Goal: Navigation & Orientation: Find specific page/section

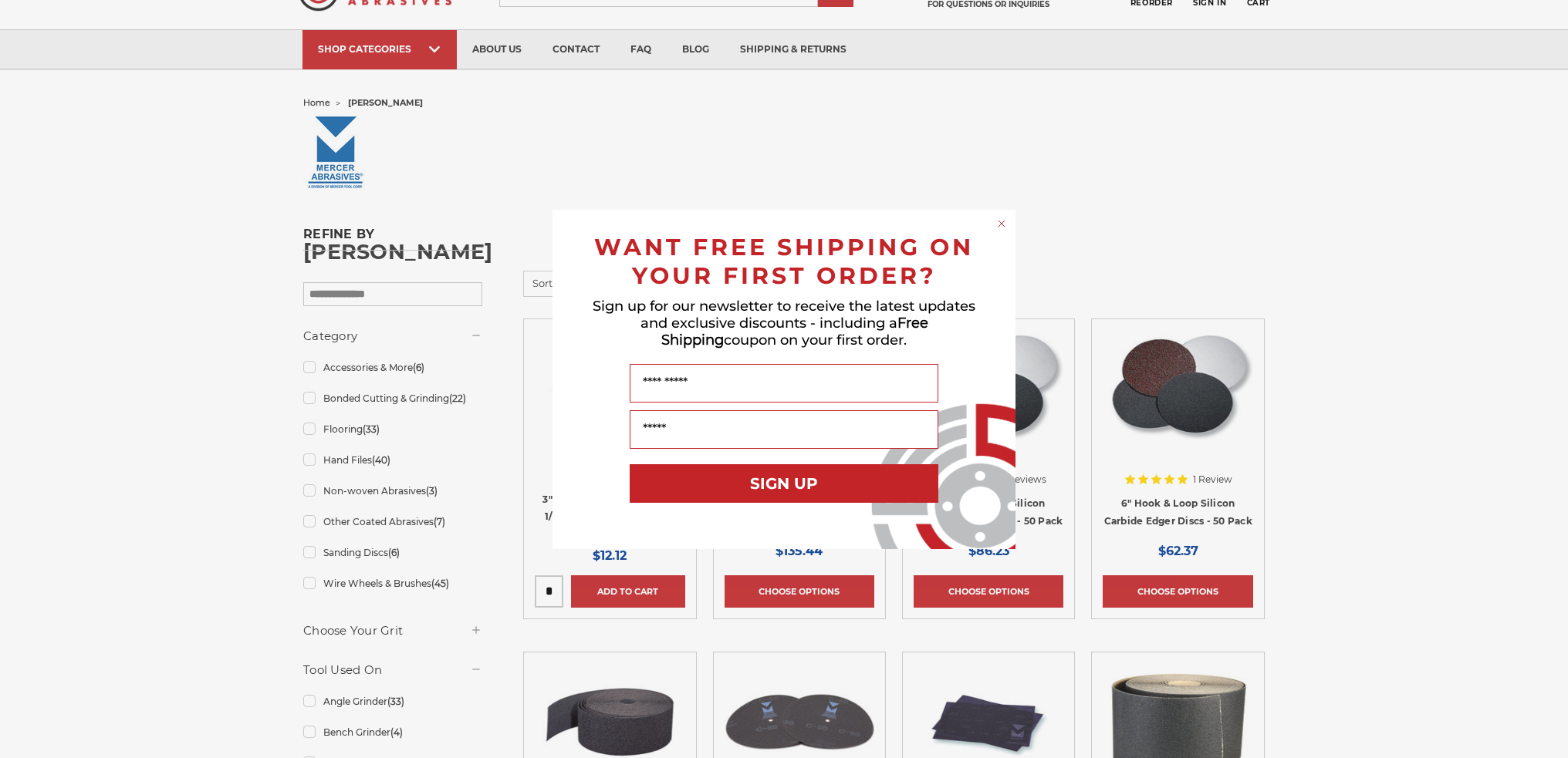
click at [341, 461] on div "Close dialog WANT FREE SHIPPING ON YOUR FIRST ORDER? Sign up for our newsletter…" at bounding box center [784, 379] width 1568 height 758
click at [313, 461] on div "Close dialog WANT FREE SHIPPING ON YOUR FIRST ORDER? Sign up for our newsletter…" at bounding box center [784, 379] width 1568 height 758
click at [311, 462] on div "Close dialog WANT FREE SHIPPING ON YOUR FIRST ORDER? Sign up for our newsletter…" at bounding box center [784, 379] width 1568 height 758
click at [361, 456] on div "Close dialog WANT FREE SHIPPING ON YOUR FIRST ORDER? Sign up for our newsletter…" at bounding box center [784, 379] width 1568 height 758
click at [1002, 223] on icon "Close dialog" at bounding box center [1001, 223] width 6 height 6
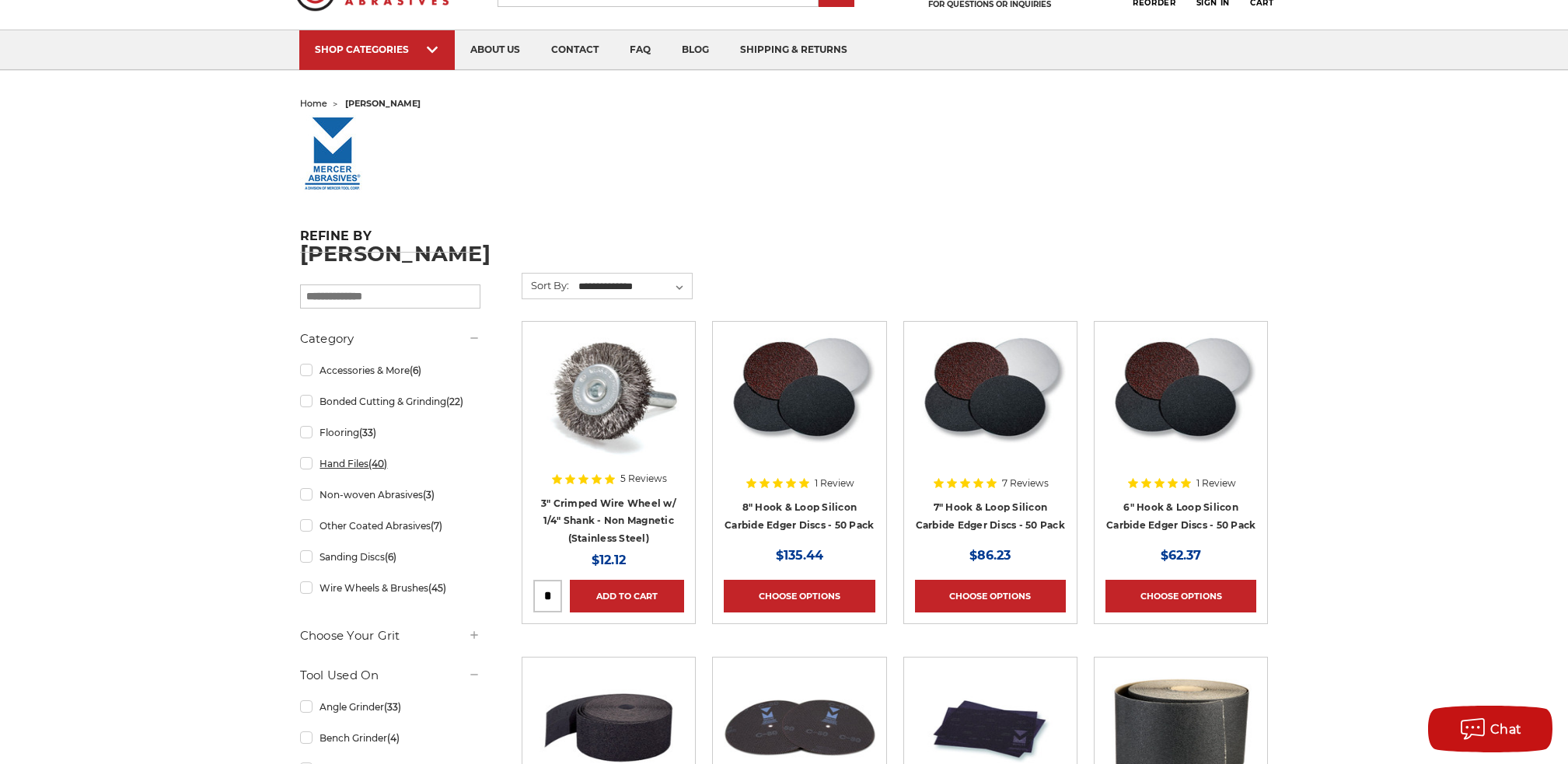
click at [305, 465] on link "Hand Files (40)" at bounding box center [390, 463] width 181 height 27
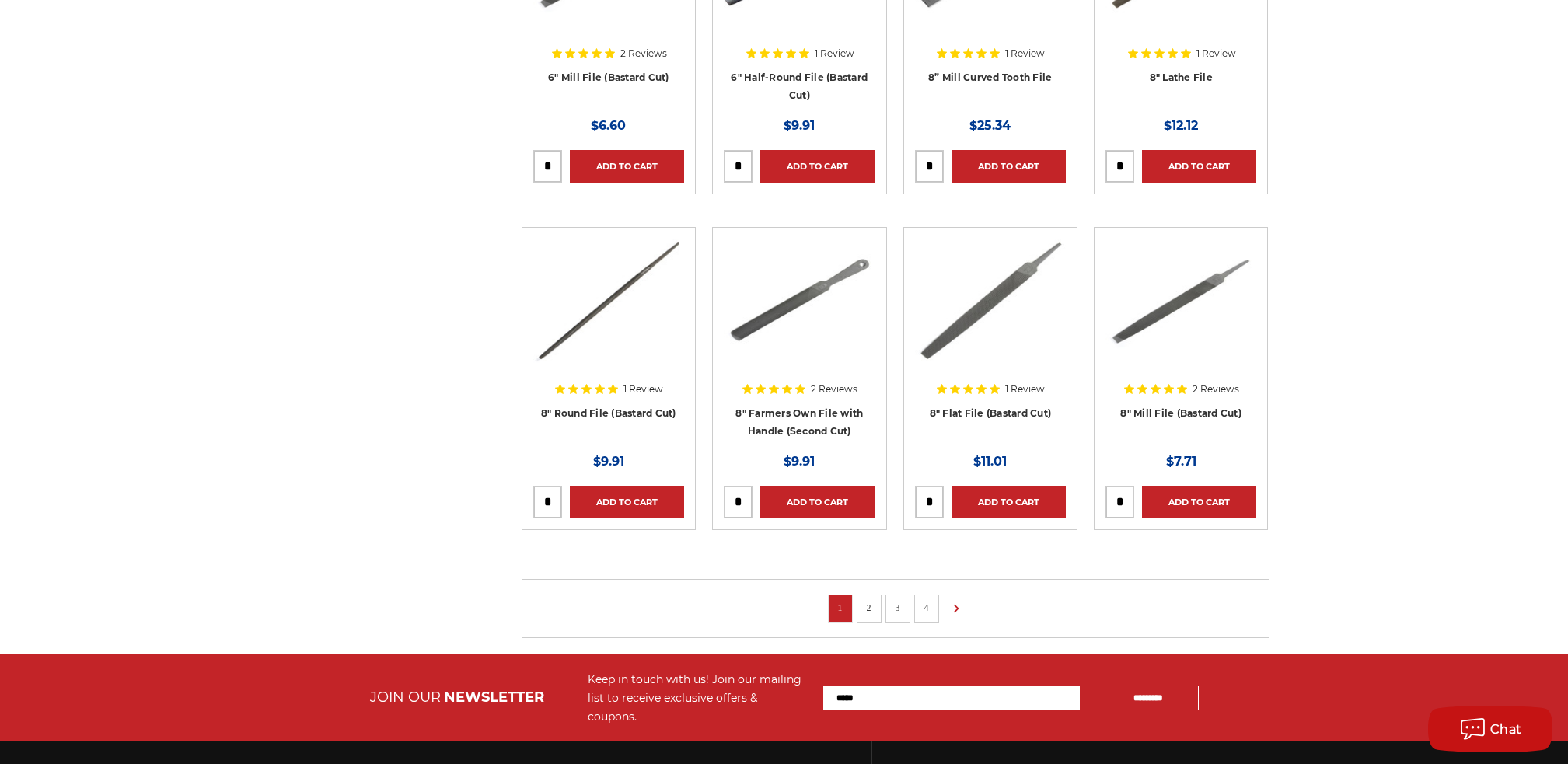
scroll to position [933, 0]
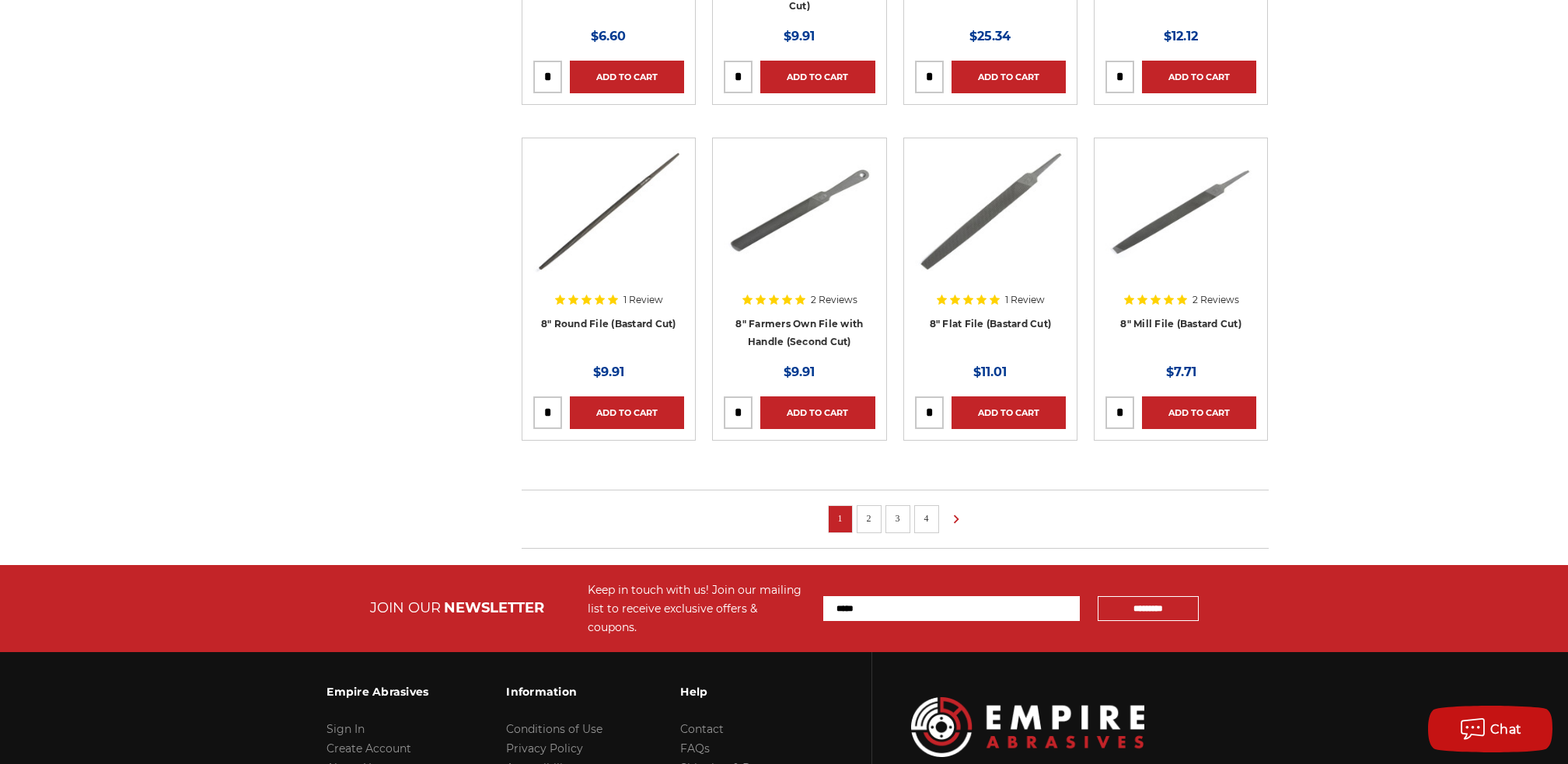
click at [876, 523] on link "2" at bounding box center [869, 518] width 15 height 17
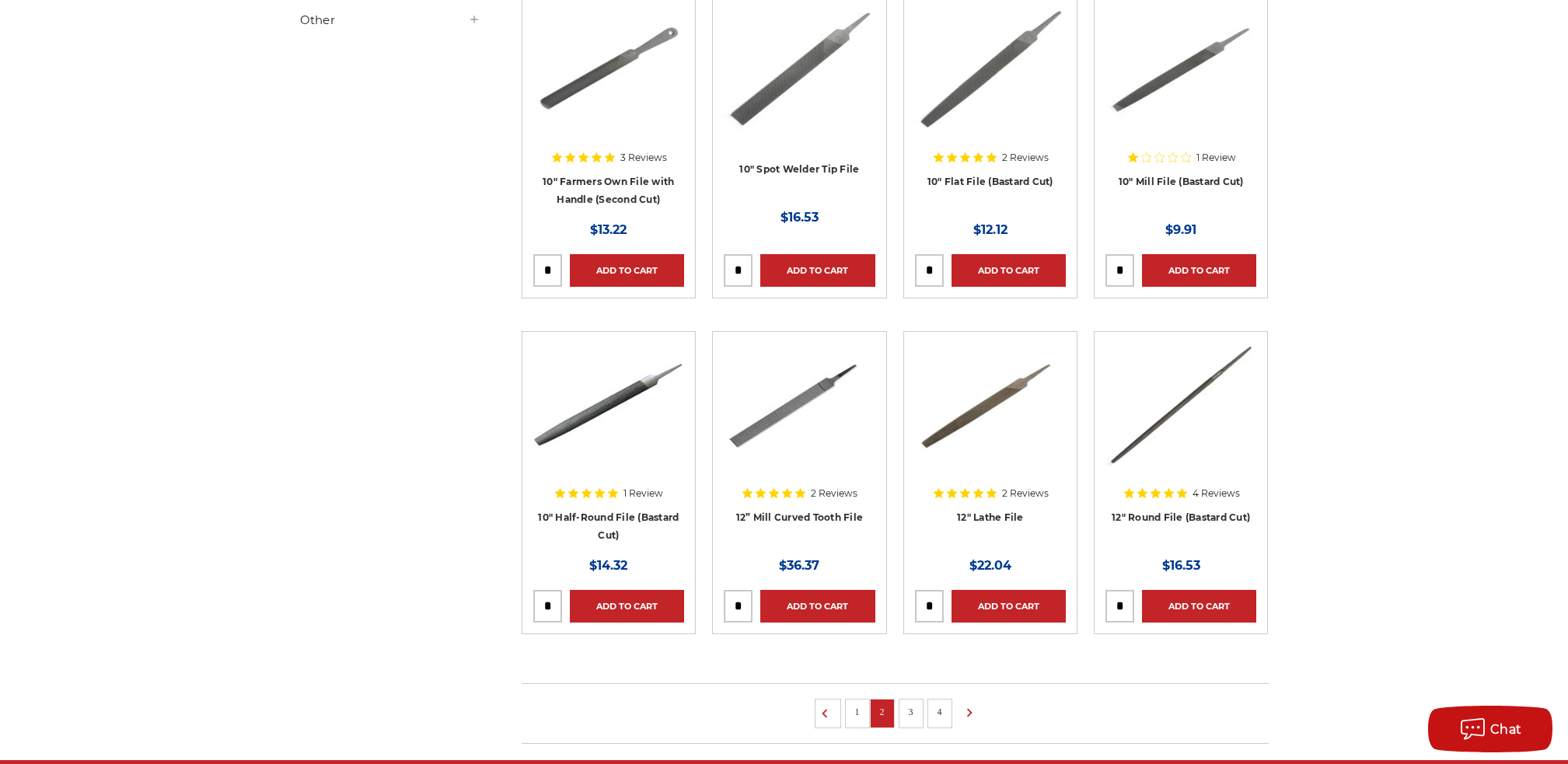
scroll to position [1011, 0]
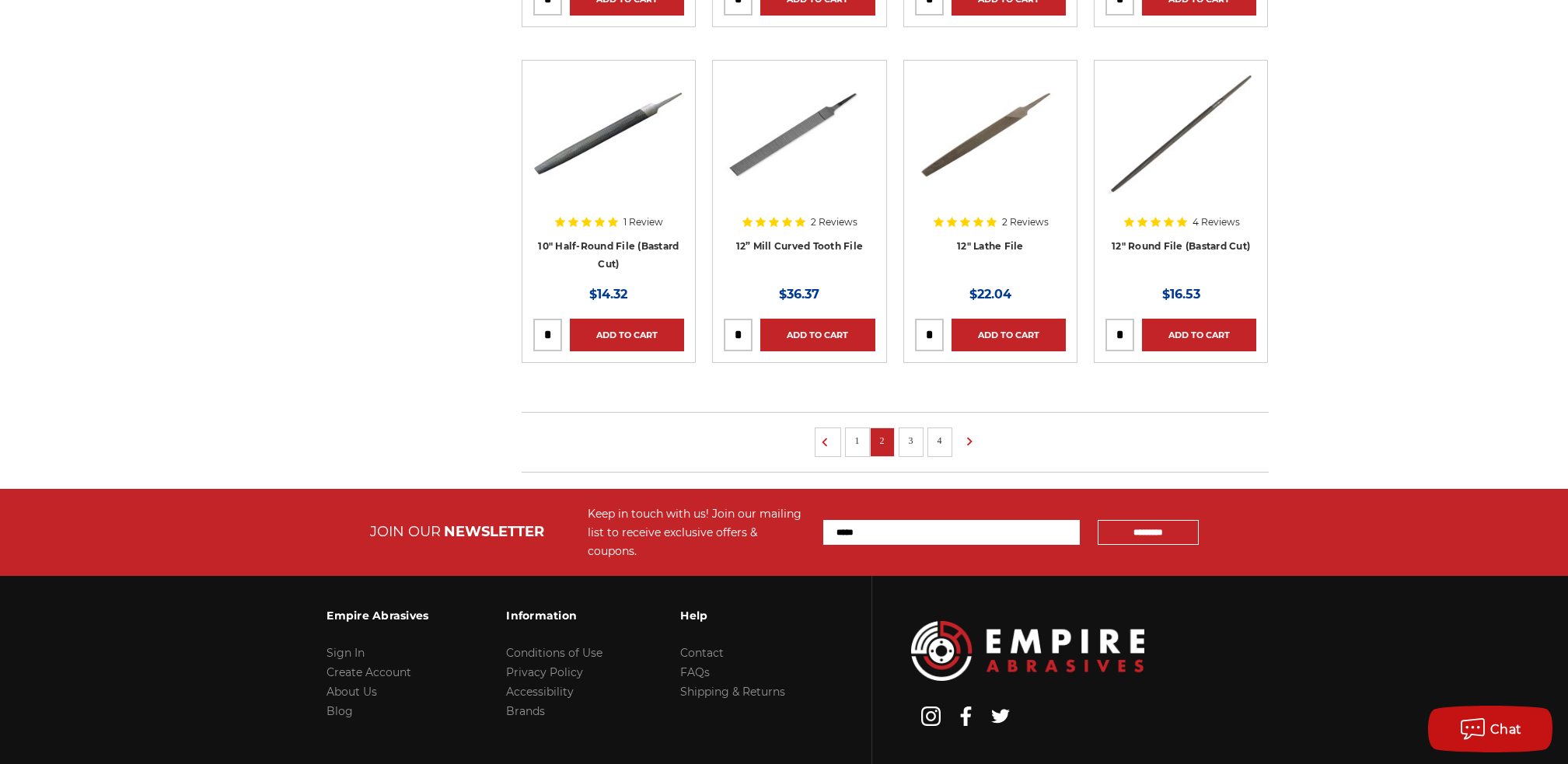
click at [914, 447] on link "3" at bounding box center [911, 441] width 15 height 17
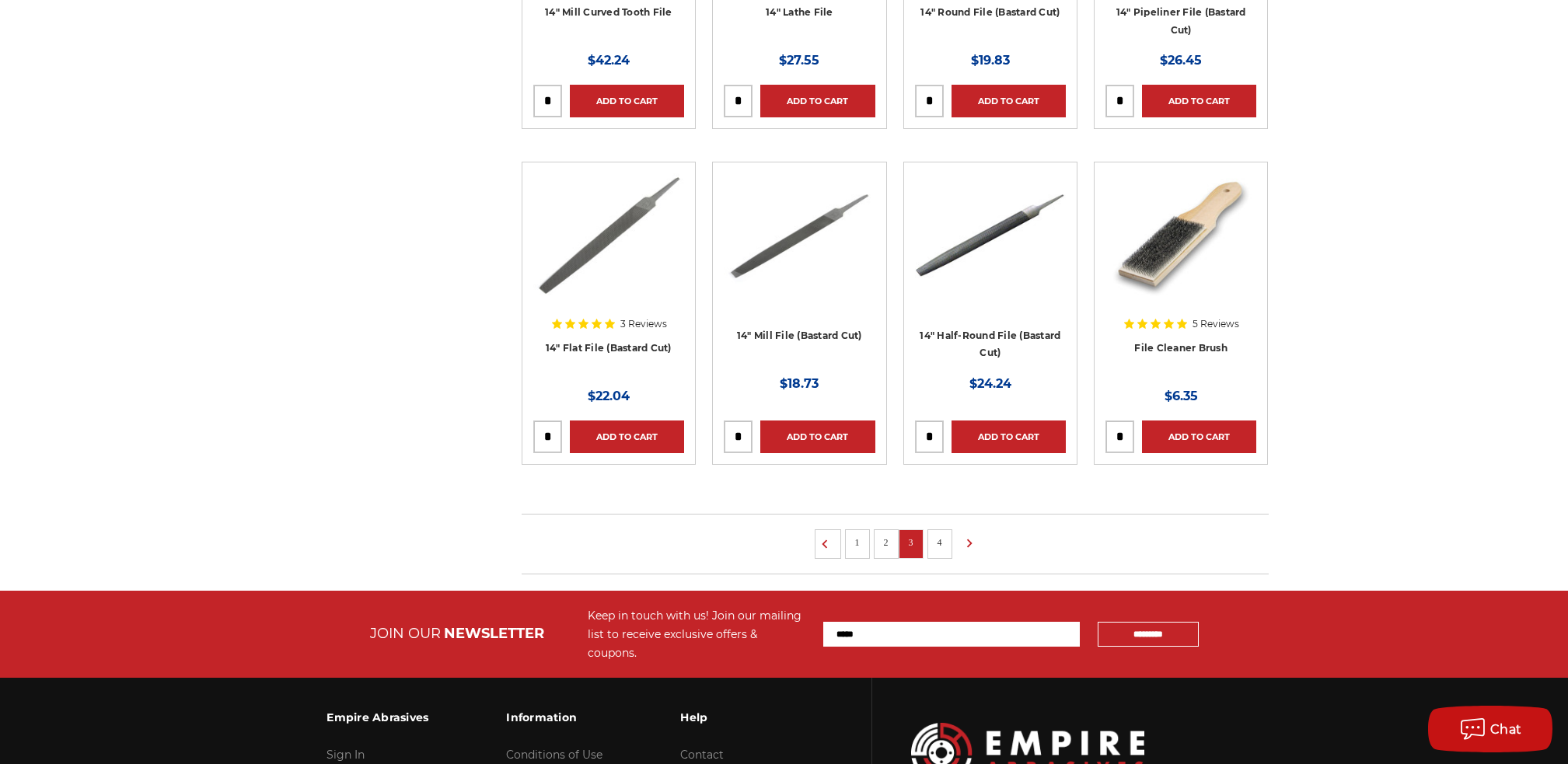
scroll to position [933, 0]
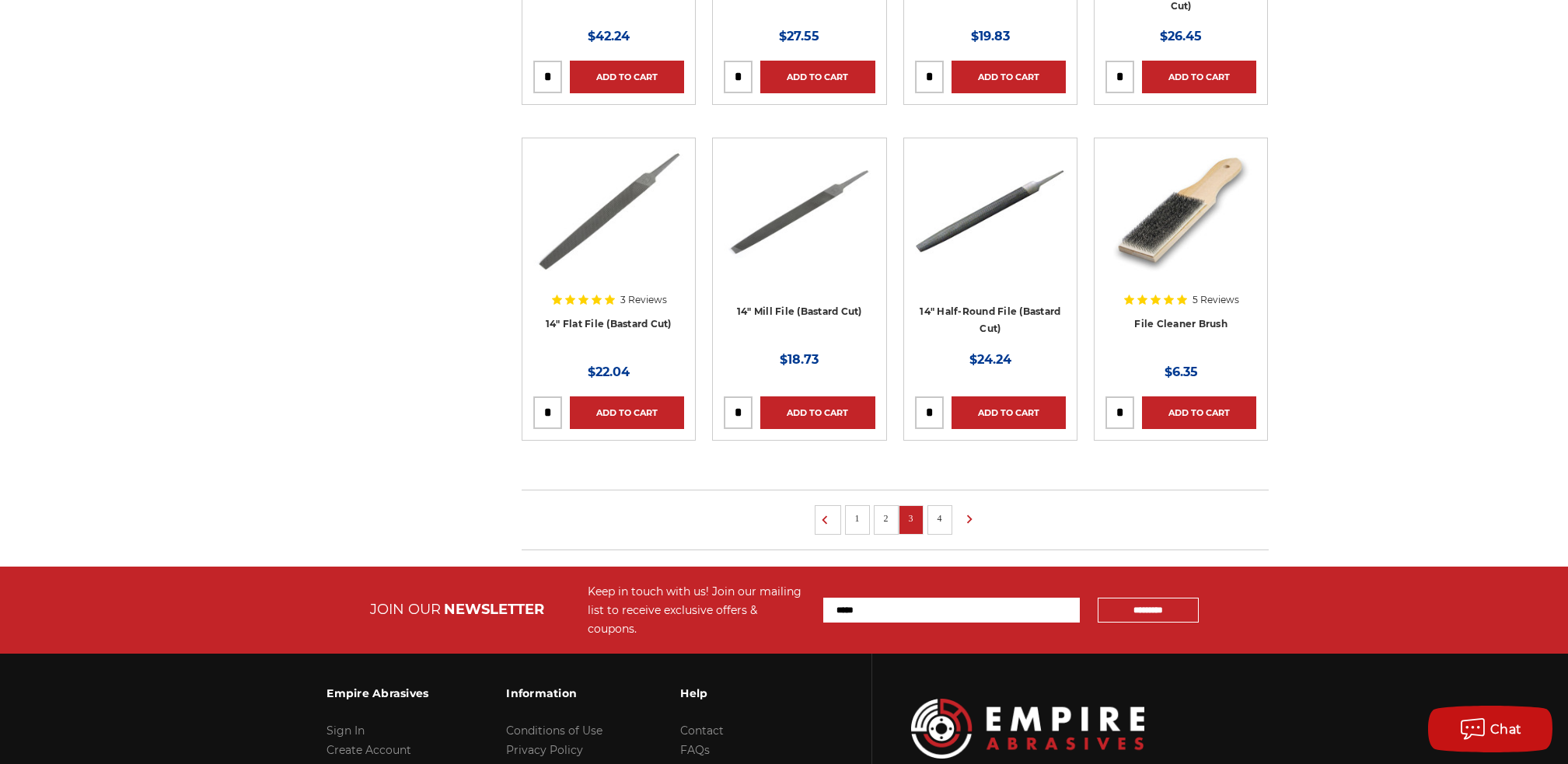
click at [944, 532] on li "4" at bounding box center [940, 520] width 24 height 30
click at [938, 515] on link "4" at bounding box center [940, 518] width 15 height 17
